Goal: Task Accomplishment & Management: Manage account settings

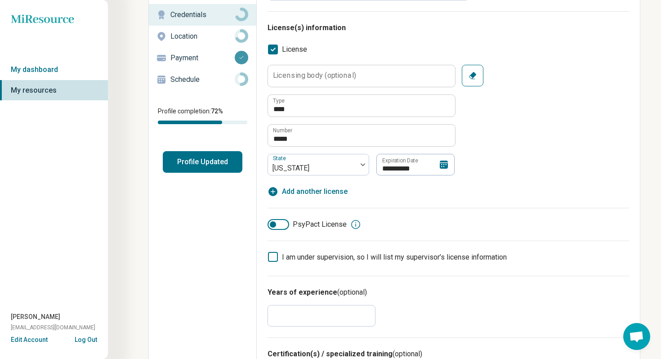
scroll to position [104, 0]
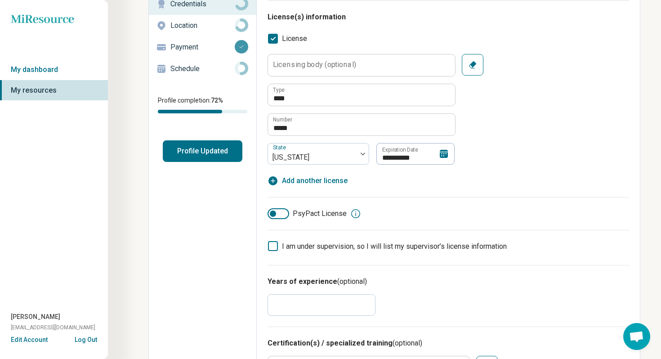
click at [439, 154] on icon at bounding box center [443, 154] width 8 height 8
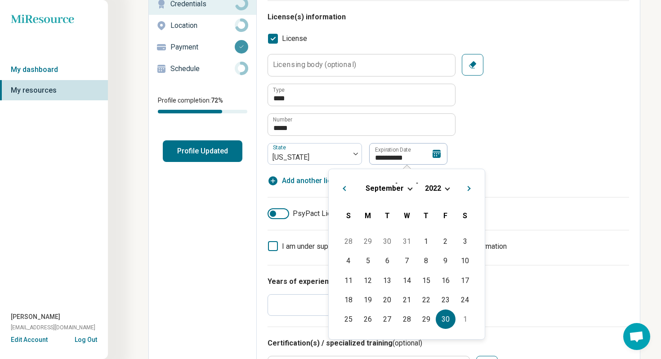
click at [450, 189] on div "[DATE]" at bounding box center [407, 187] width 142 height 9
click at [444, 189] on div "[DATE]" at bounding box center [407, 187] width 142 height 9
click at [446, 187] on span "Choose Date" at bounding box center [446, 187] width 5 height 5
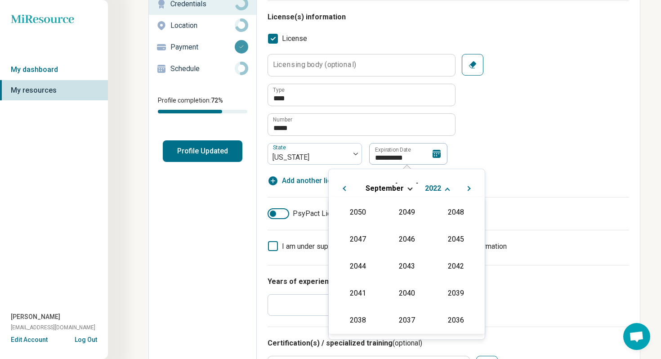
scroll to position [190, 0]
click at [354, 242] on div "2026" at bounding box center [358, 238] width 44 height 16
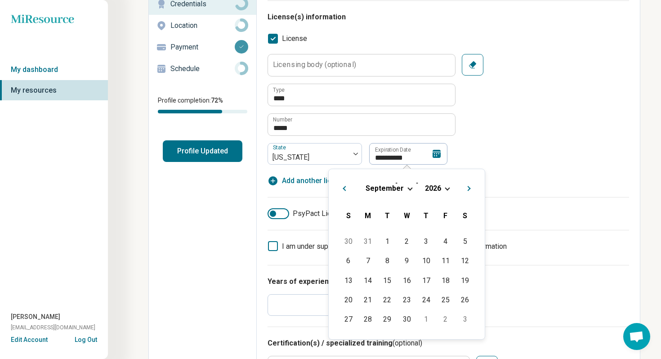
click at [514, 159] on div "**********" at bounding box center [447, 109] width 361 height 111
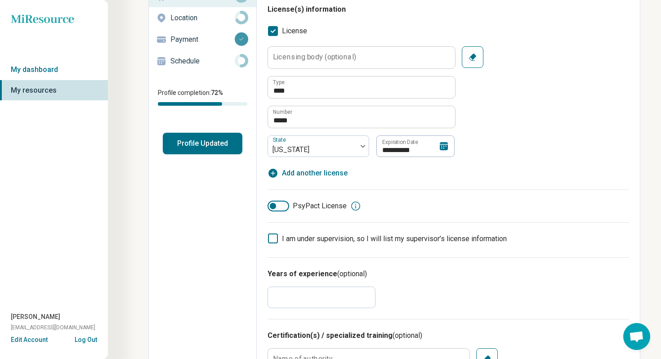
scroll to position [113, 0]
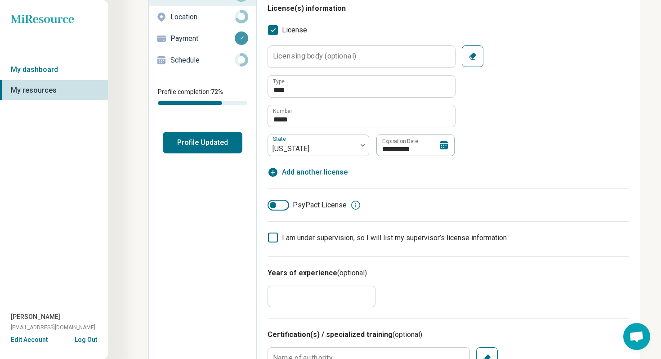
click at [444, 142] on icon at bounding box center [443, 145] width 11 height 11
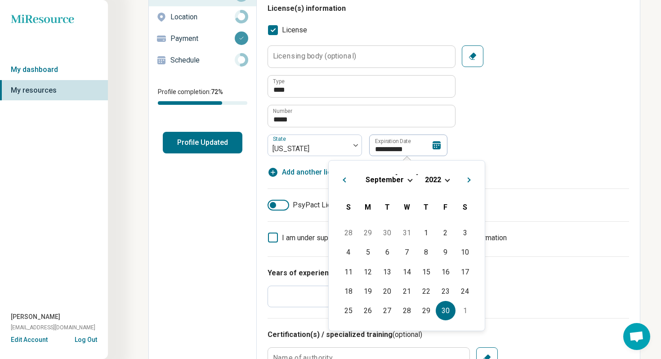
click at [443, 181] on div "[DATE]" at bounding box center [407, 179] width 142 height 9
click at [440, 179] on div "[DATE]" at bounding box center [407, 179] width 142 height 9
click at [446, 178] on span "Choose Date" at bounding box center [446, 179] width 5 height 5
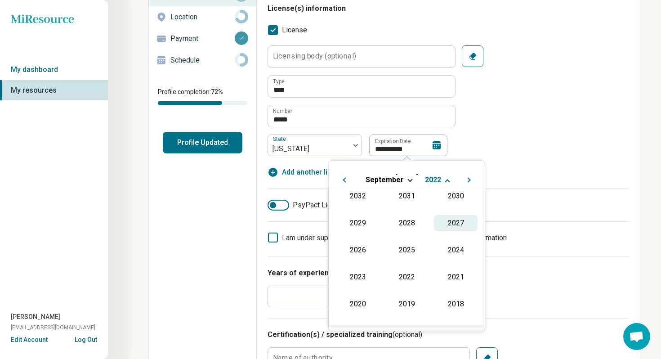
scroll to position [165, 0]
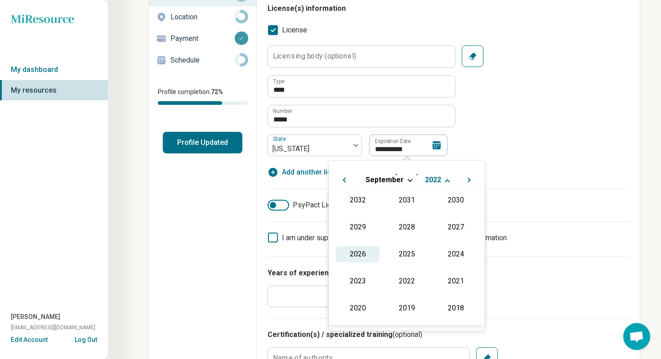
click at [359, 250] on div "2026" at bounding box center [358, 254] width 44 height 16
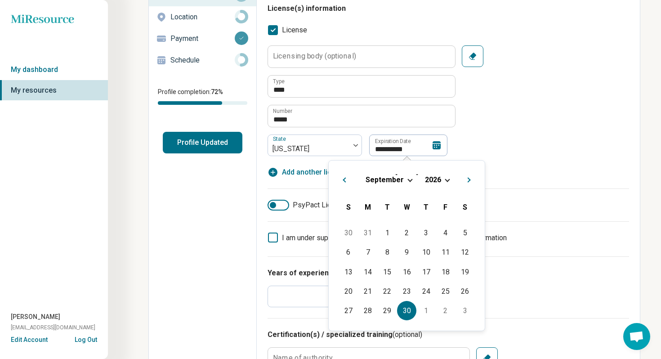
click at [403, 306] on div "30" at bounding box center [406, 310] width 19 height 19
type textarea "*"
type input "**********"
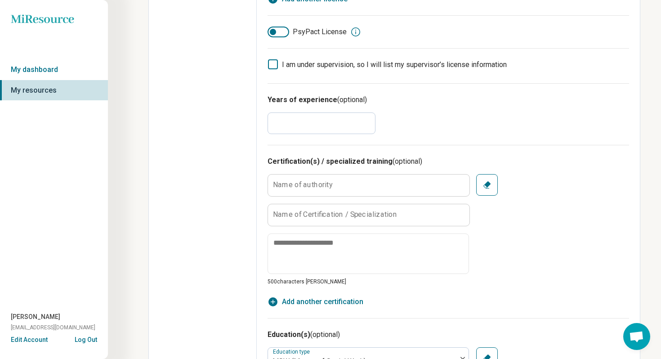
scroll to position [287, 0]
drag, startPoint x: 279, startPoint y: 126, endPoint x: 253, endPoint y: 123, distance: 26.2
click at [258, 124] on div "**********" at bounding box center [448, 273] width 383 height 1033
type input "**"
click at [237, 201] on div "Edit profile General Specialty Credentials Location Payment Schedule Profile co…" at bounding box center [203, 273] width 108 height 1033
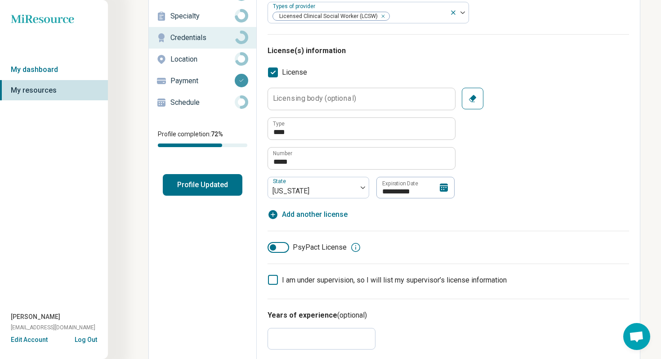
scroll to position [0, 0]
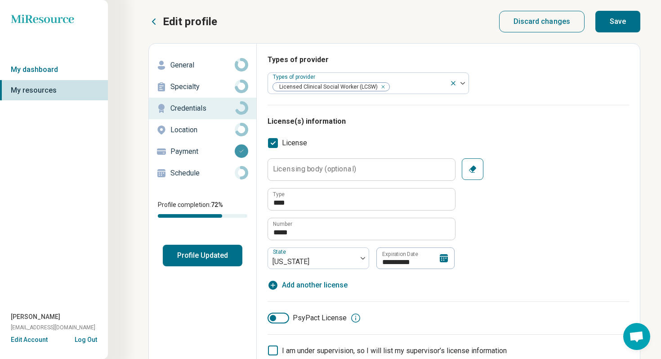
click at [617, 22] on button "Save" at bounding box center [617, 22] width 45 height 22
type textarea "*"
